Goal: Subscribe to service/newsletter

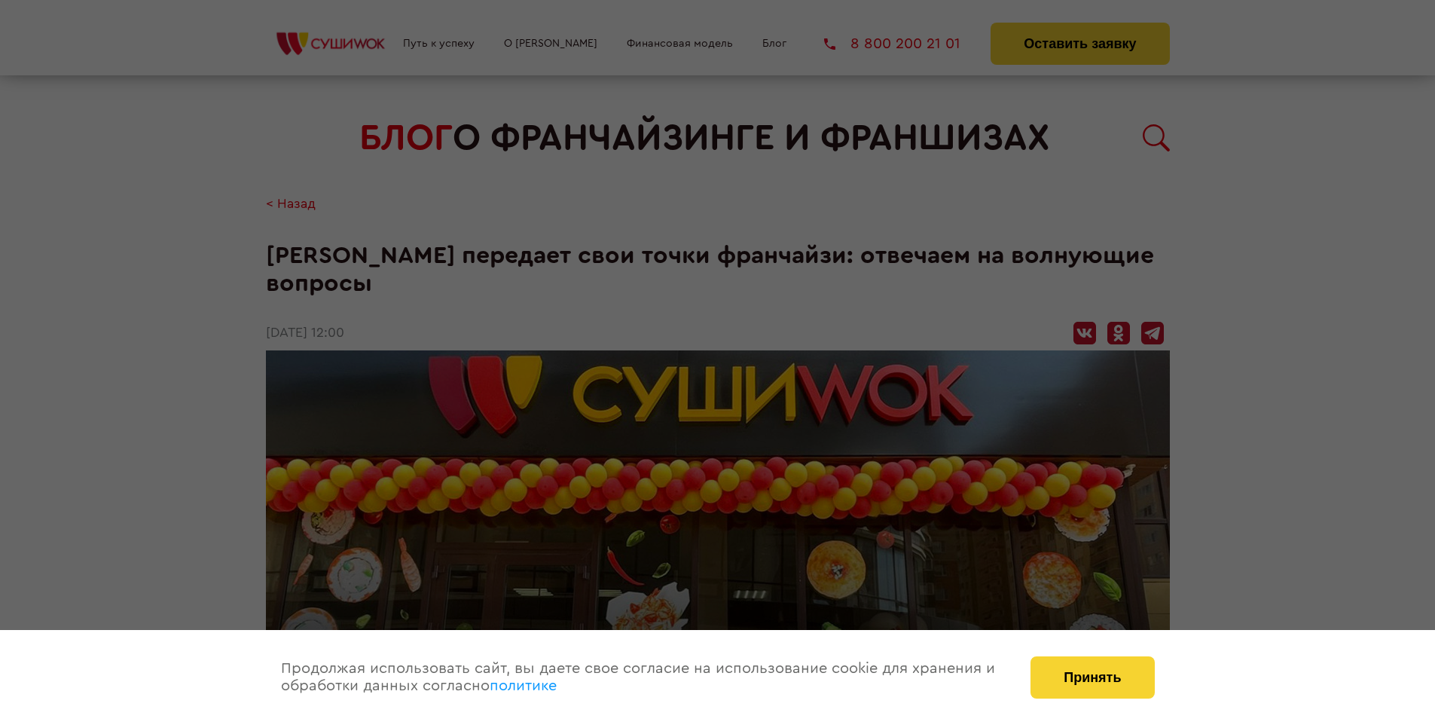
scroll to position [1757, 0]
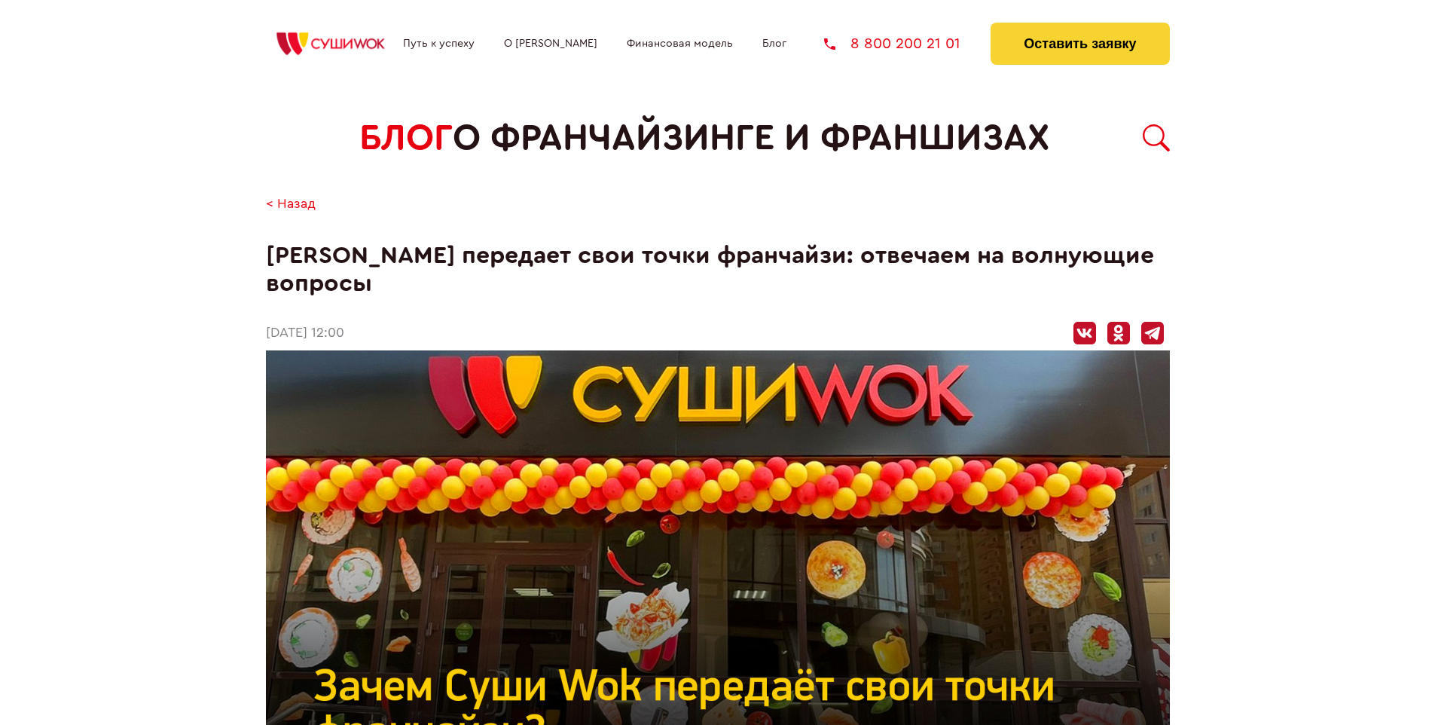
scroll to position [1757, 0]
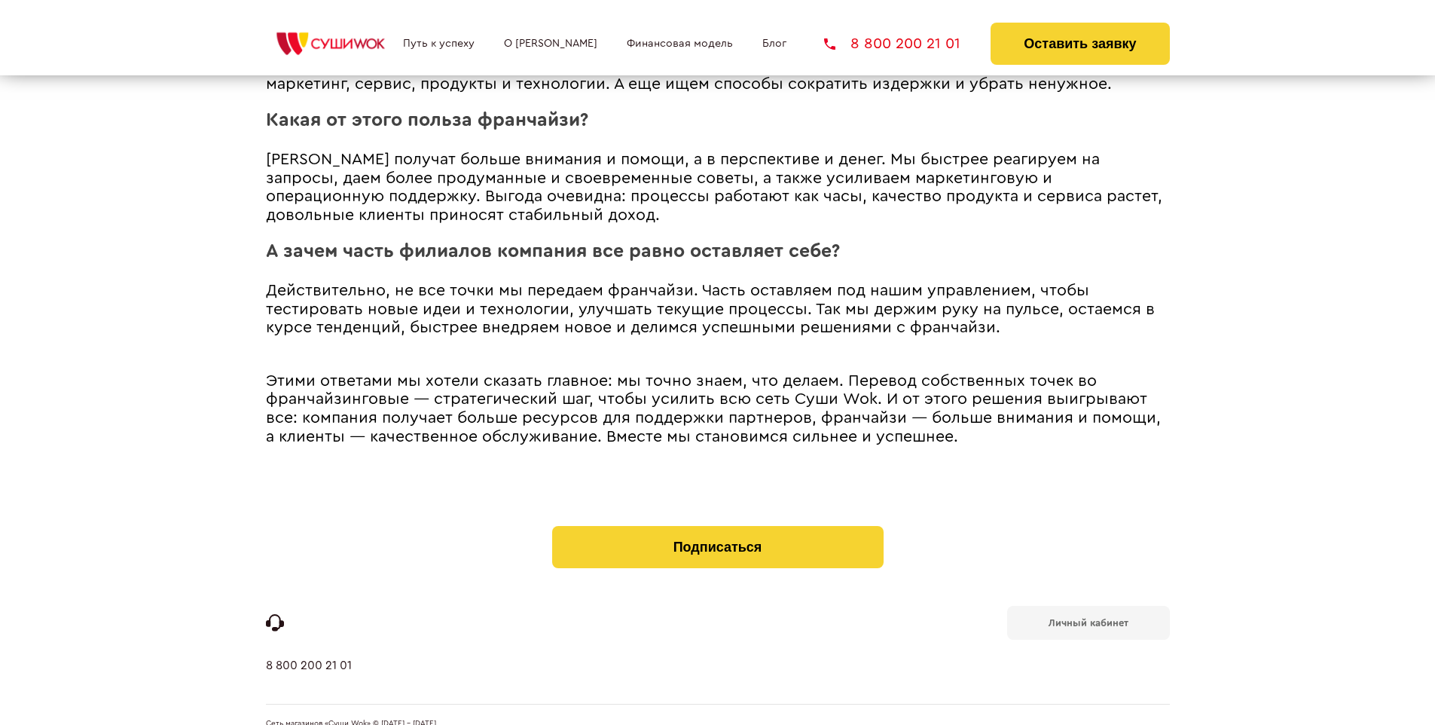
click at [1088, 618] on b "Личный кабинет" at bounding box center [1089, 623] width 80 height 10
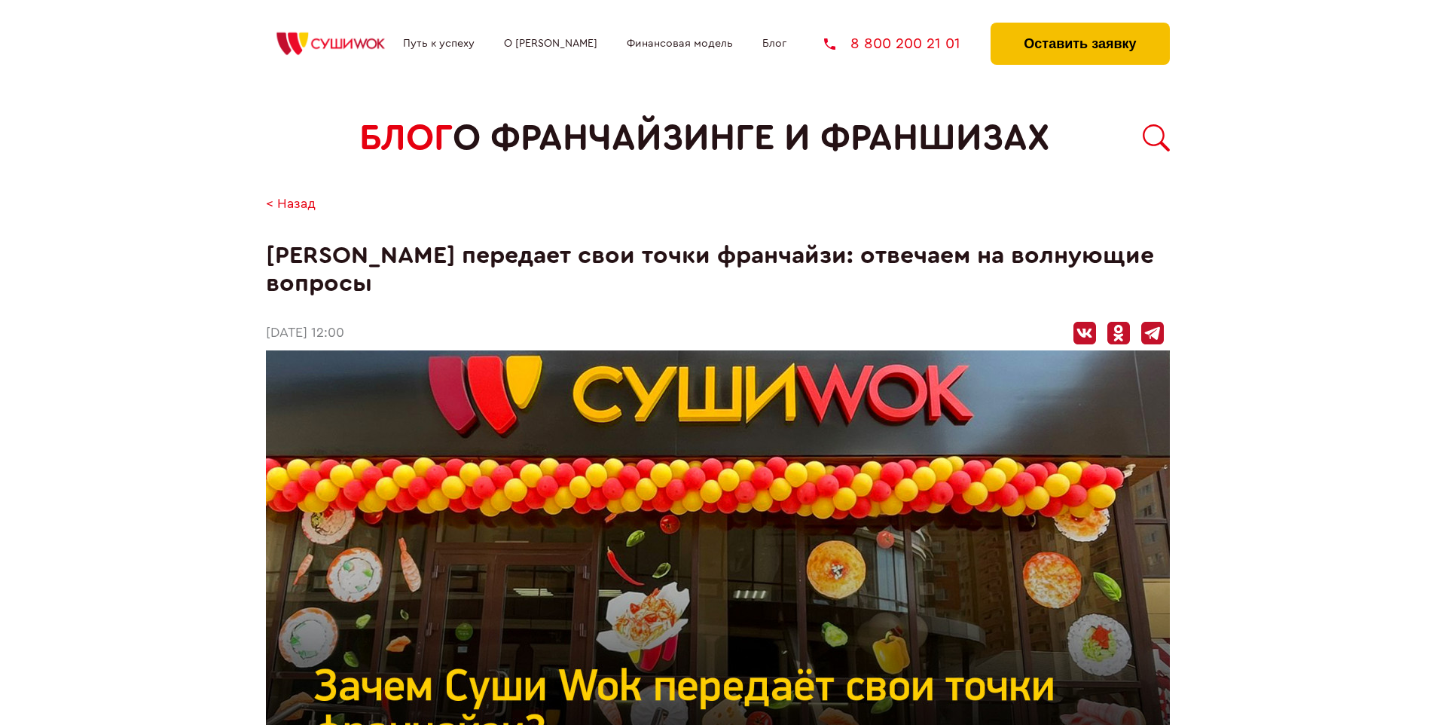
click at [1079, 26] on button "Оставить заявку" at bounding box center [1080, 44] width 179 height 42
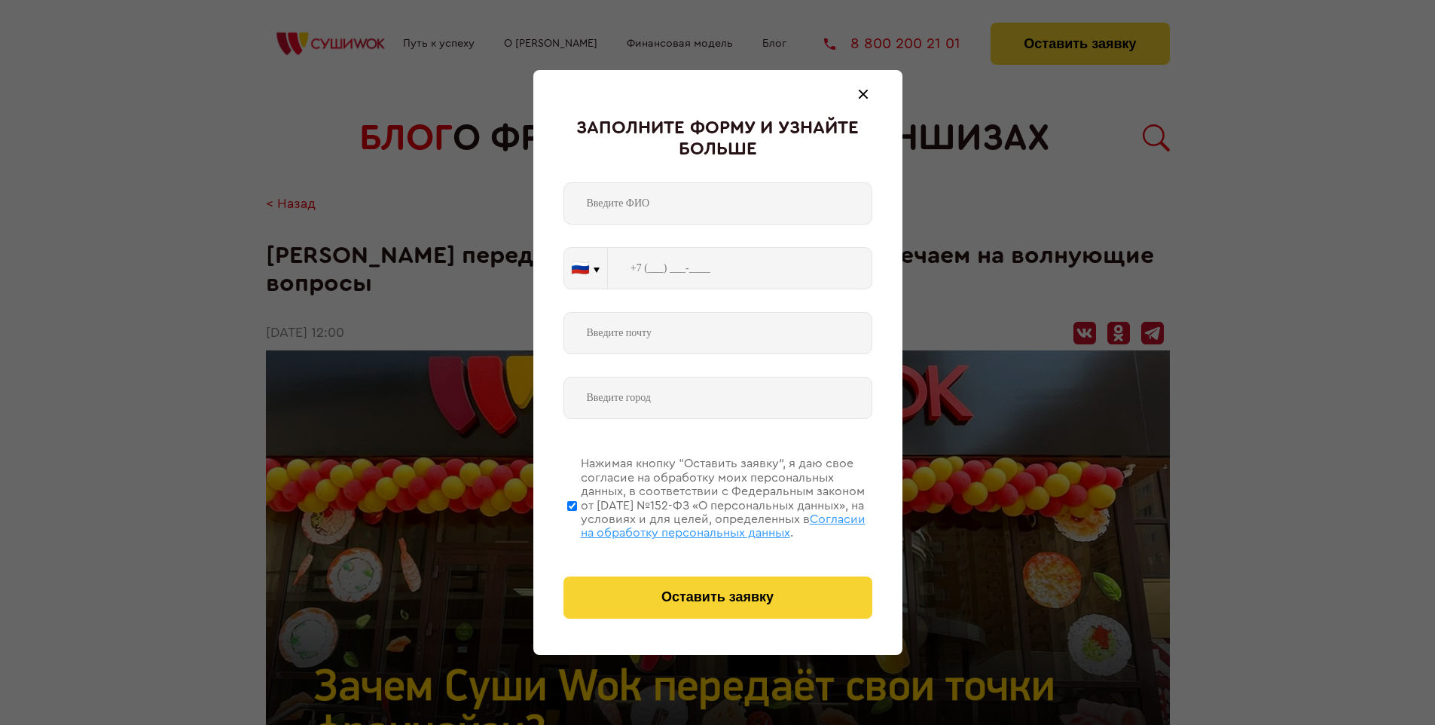
click at [698, 524] on span "Согласии на обработку персональных данных" at bounding box center [723, 526] width 285 height 26
click at [577, 524] on input "Нажимая кнопку “Оставить заявку”, я даю свое согласие на обработку моих персона…" at bounding box center [572, 505] width 10 height 121
checkbox input "false"
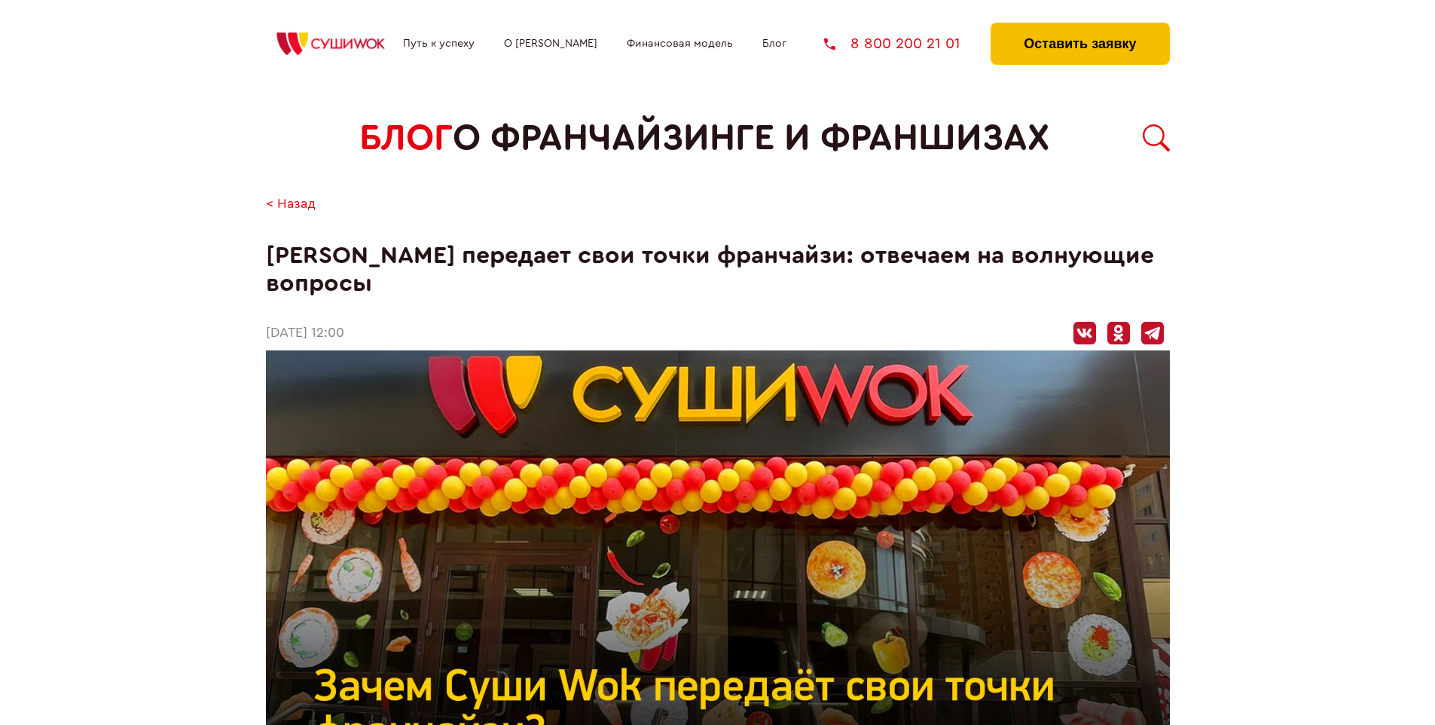
click at [1079, 26] on button "Оставить заявку" at bounding box center [1080, 44] width 179 height 42
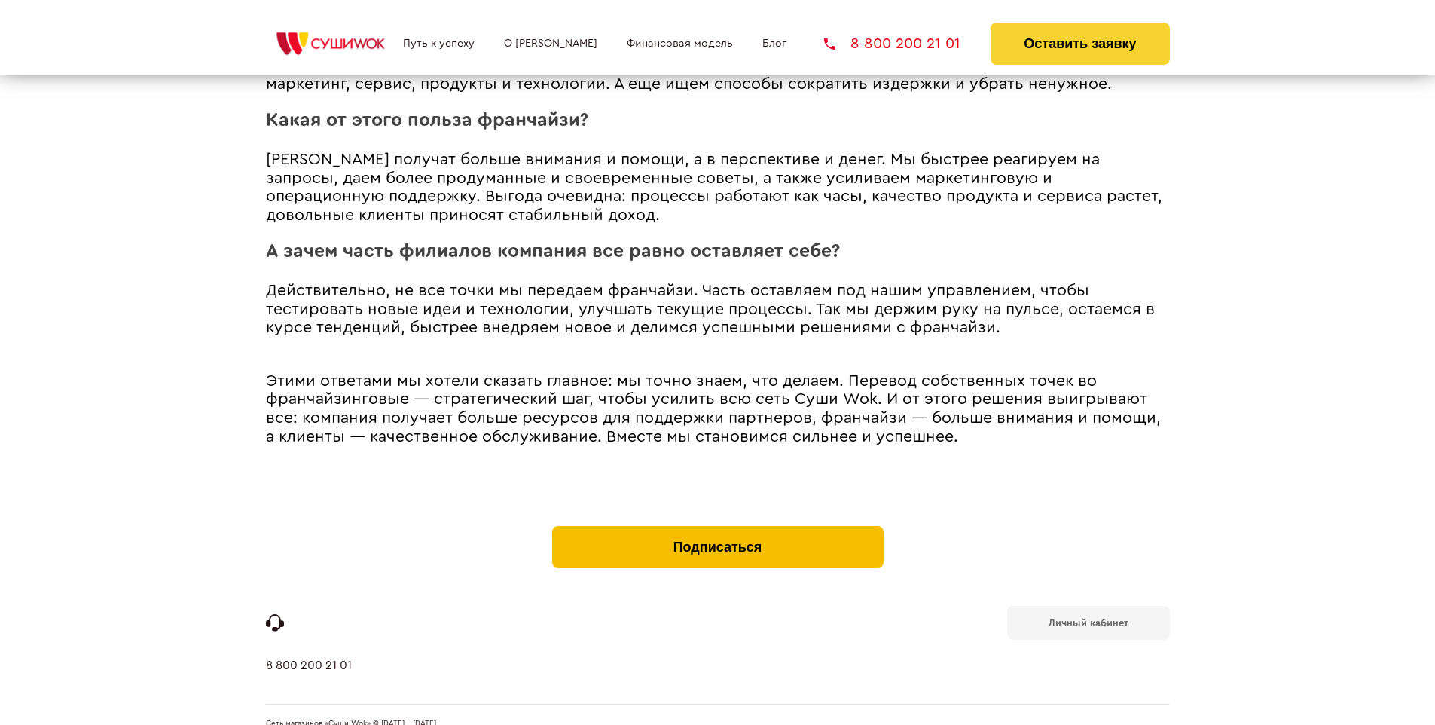
click at [717, 526] on button "Подписаться" at bounding box center [717, 547] width 331 height 42
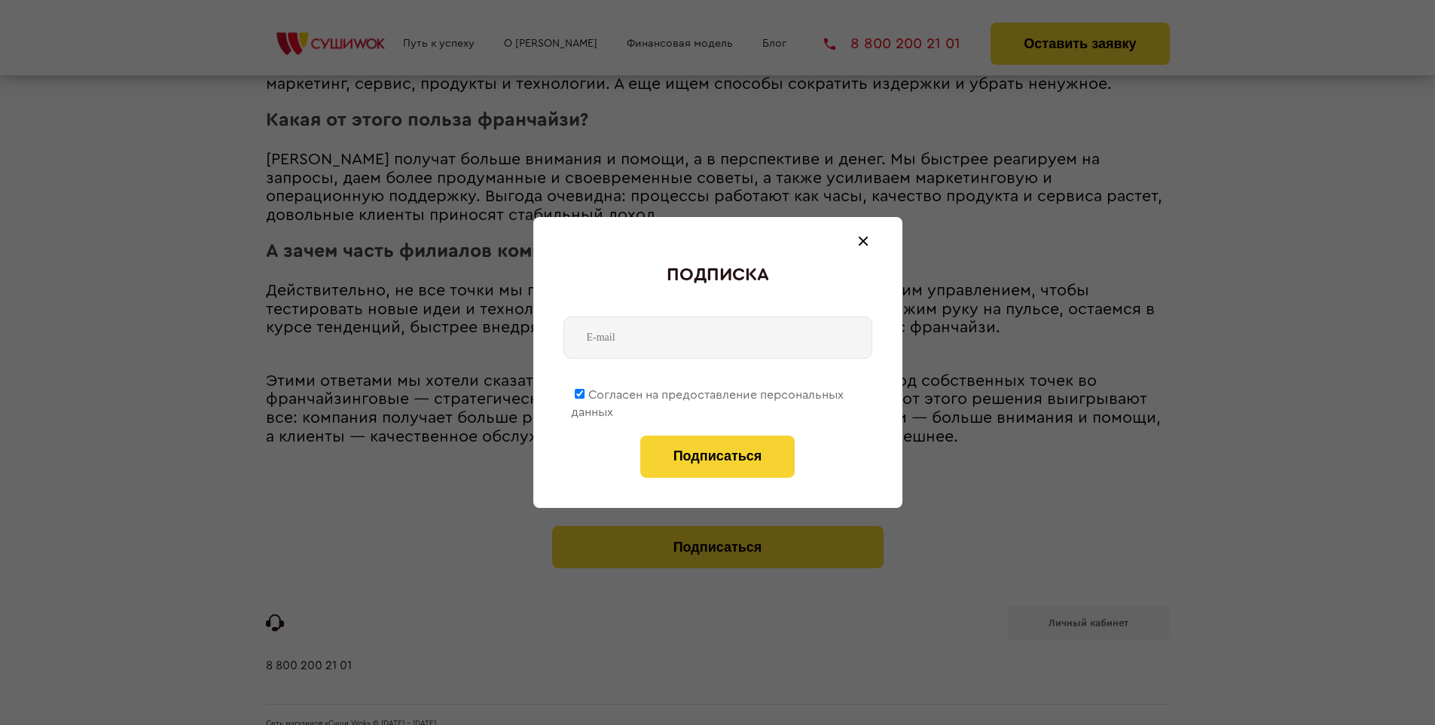
click at [708, 392] on span "Согласен на предоставление персональных данных" at bounding box center [707, 403] width 273 height 29
click at [585, 392] on input "Согласен на предоставление персональных данных" at bounding box center [580, 394] width 10 height 10
checkbox input "false"
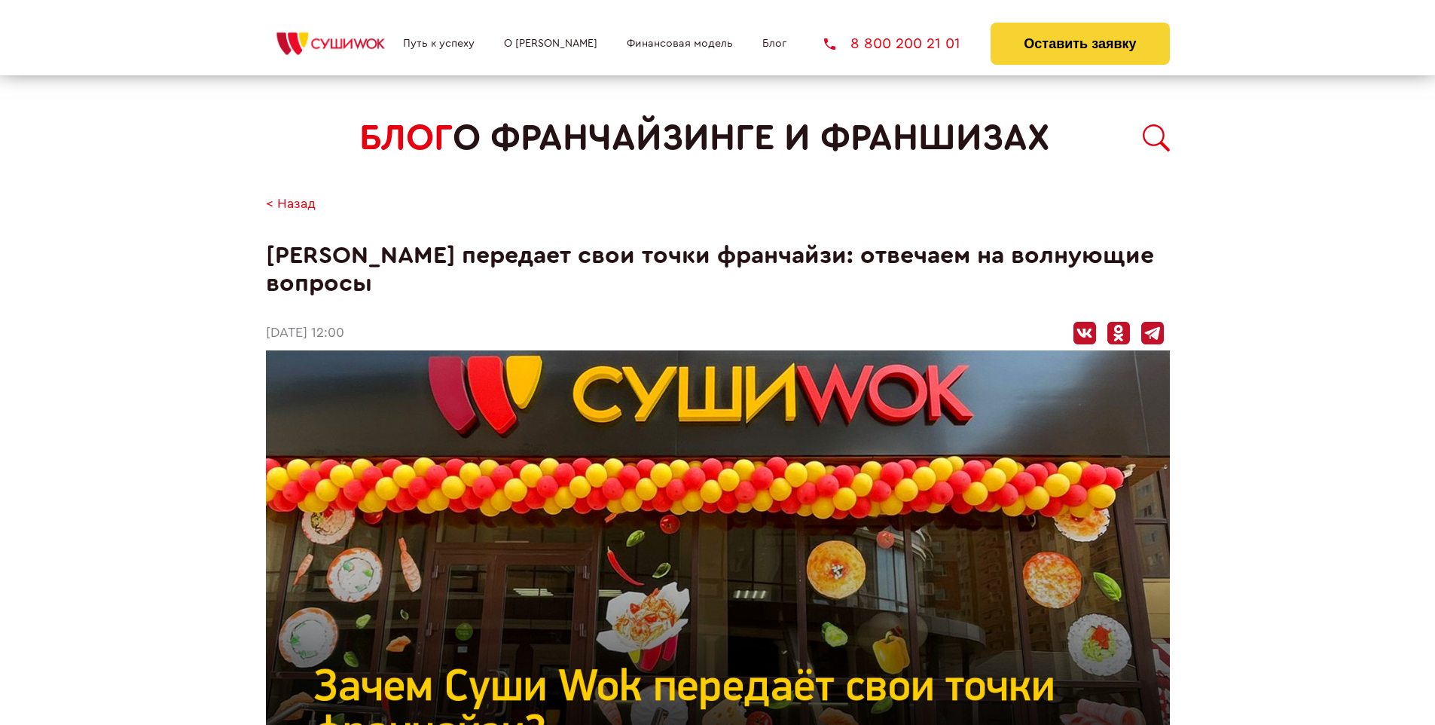
scroll to position [1757, 0]
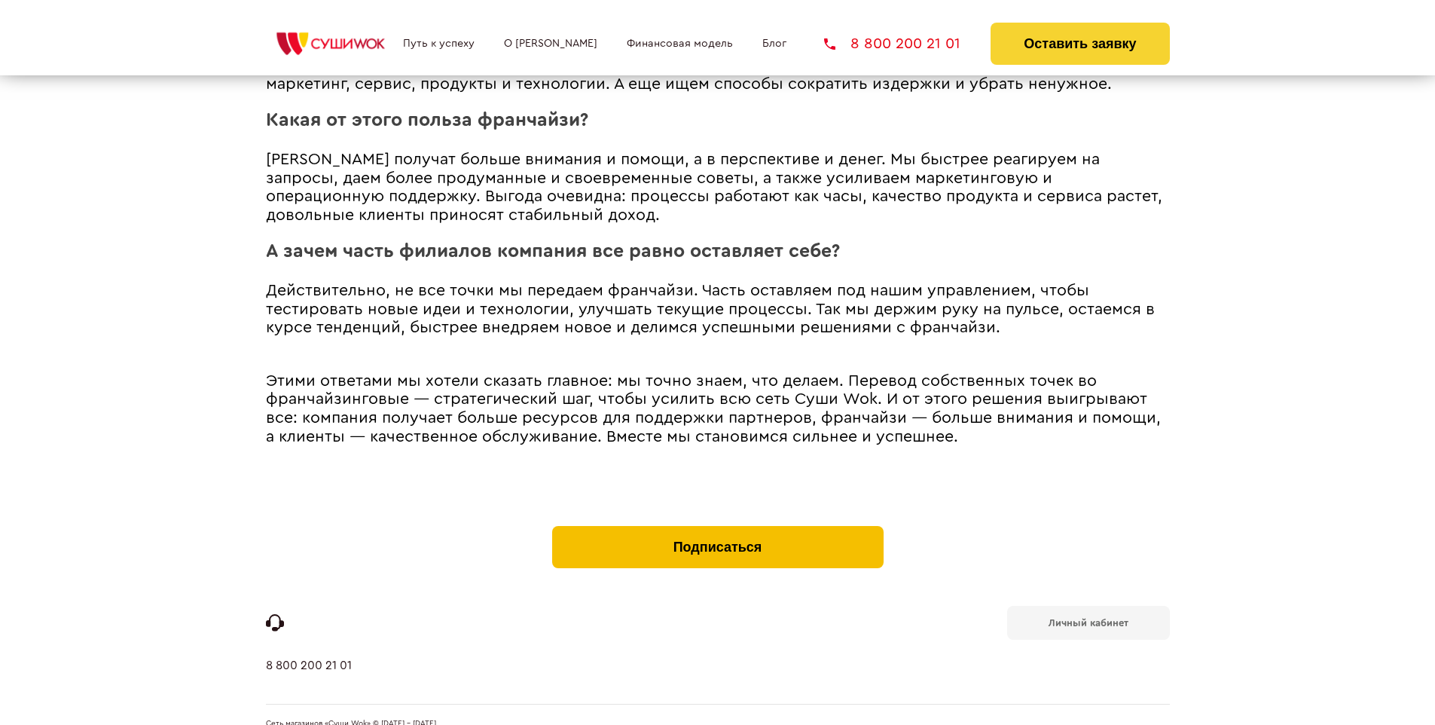
click at [717, 526] on button "Подписаться" at bounding box center [717, 547] width 331 height 42
